Goal: Task Accomplishment & Management: Manage account settings

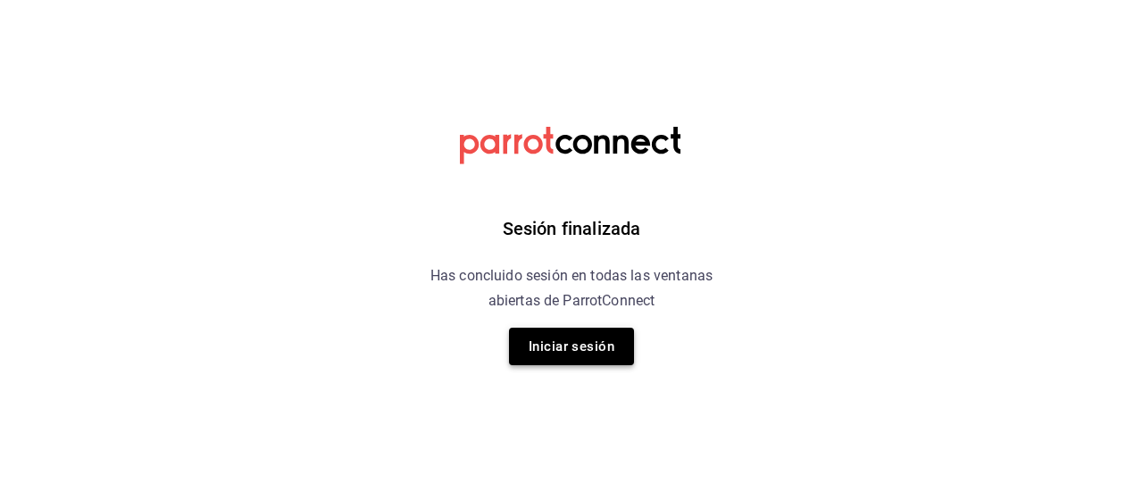
click at [580, 356] on button "Iniciar sesión" at bounding box center [571, 346] width 125 height 37
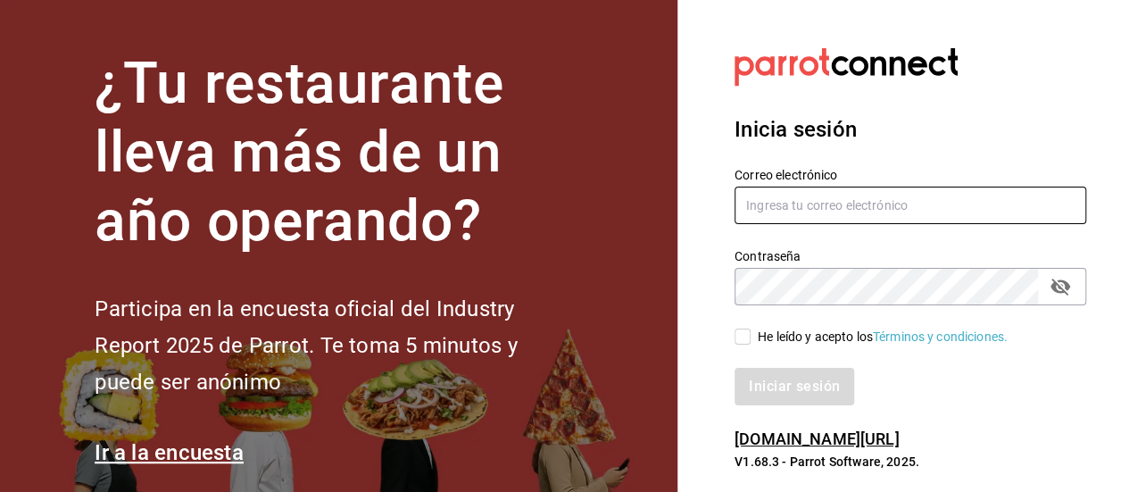
type input "animal.puebla@grupocosteno.com"
click at [742, 338] on input "He leído y acepto los Términos y condiciones." at bounding box center [743, 336] width 16 height 16
checkbox input "true"
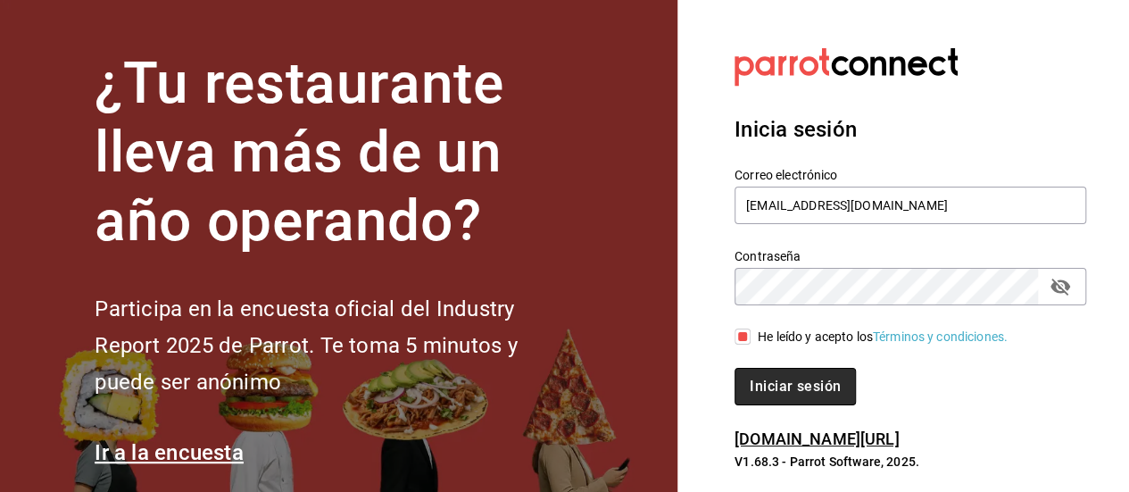
click at [785, 387] on button "Iniciar sesión" at bounding box center [795, 386] width 121 height 37
